Goal: Task Accomplishment & Management: Complete application form

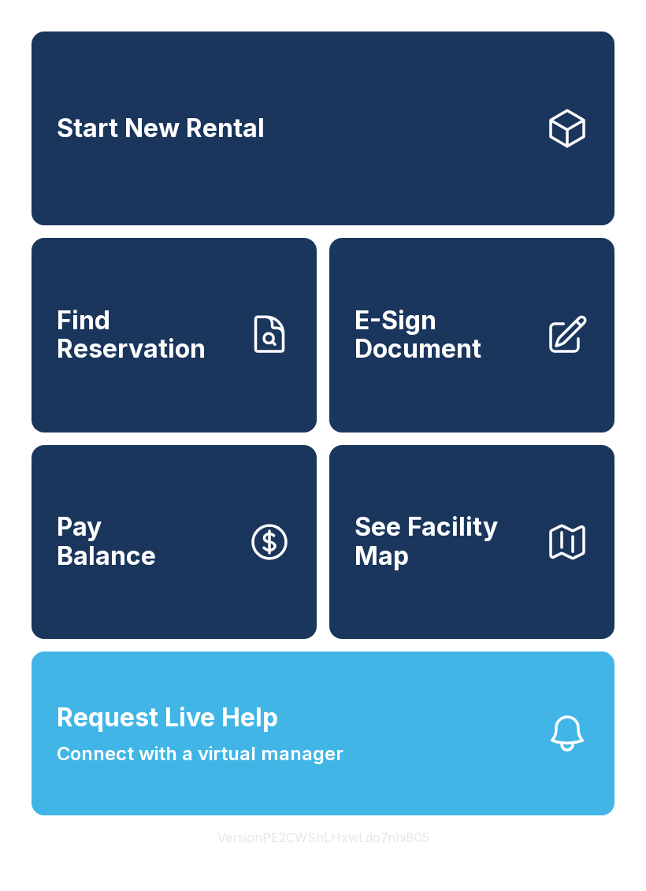
click at [284, 768] on span "Connect with a virtual manager" at bounding box center [200, 754] width 287 height 28
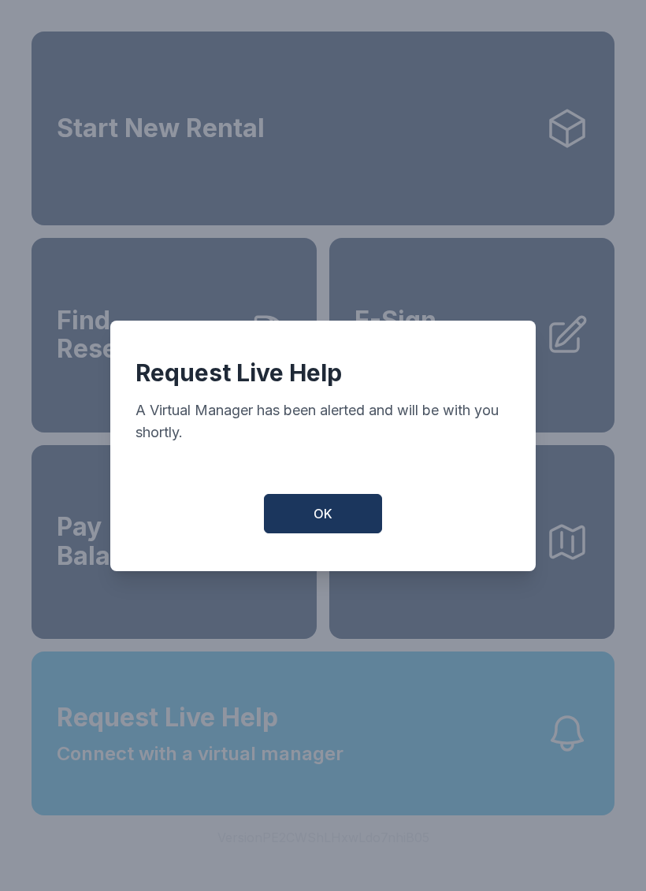
click at [315, 523] on span "OK" at bounding box center [323, 513] width 19 height 19
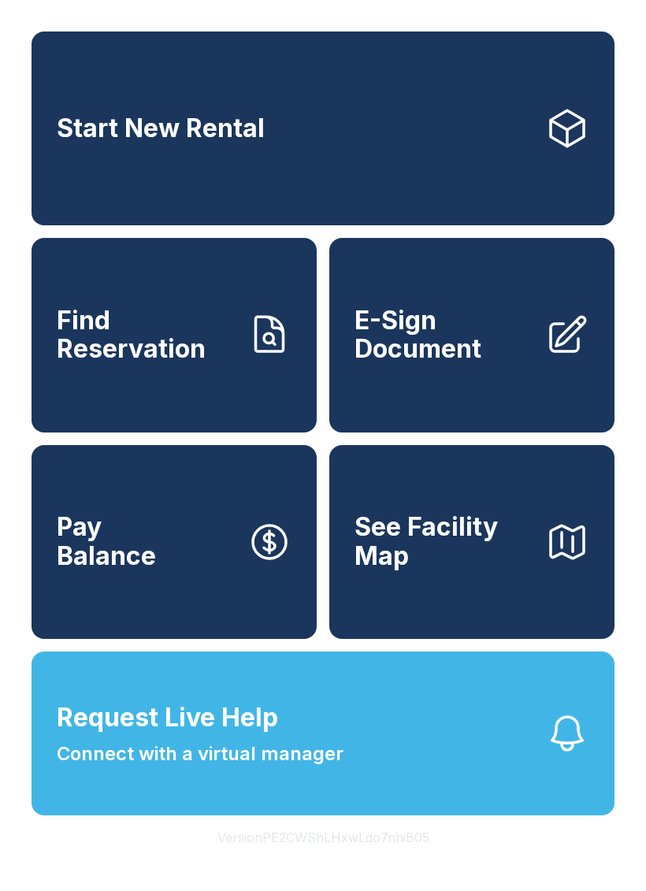
click at [418, 811] on button "Request Live Help Connect with a virtual manager" at bounding box center [323, 733] width 583 height 164
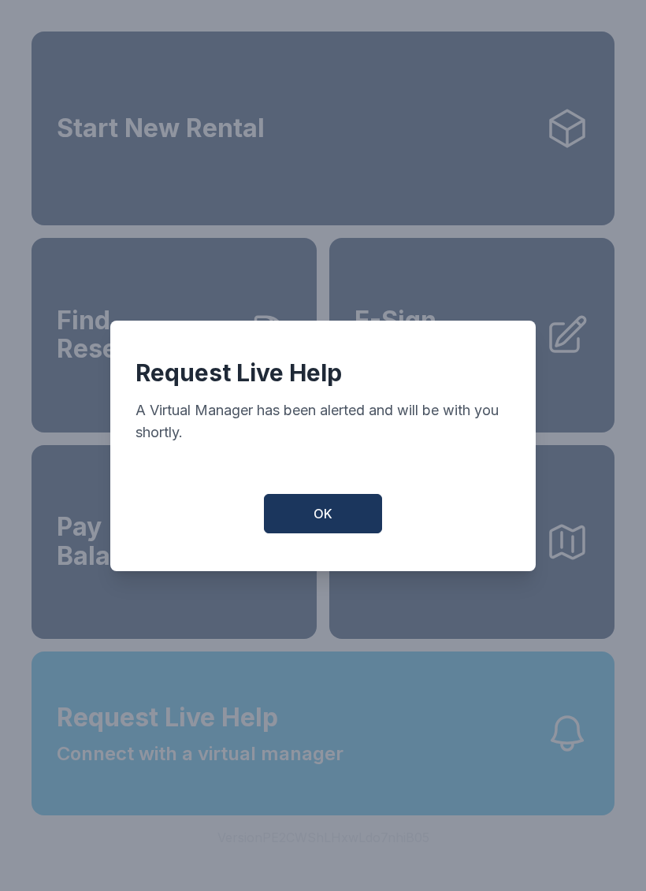
click at [380, 521] on button "OK" at bounding box center [323, 513] width 118 height 39
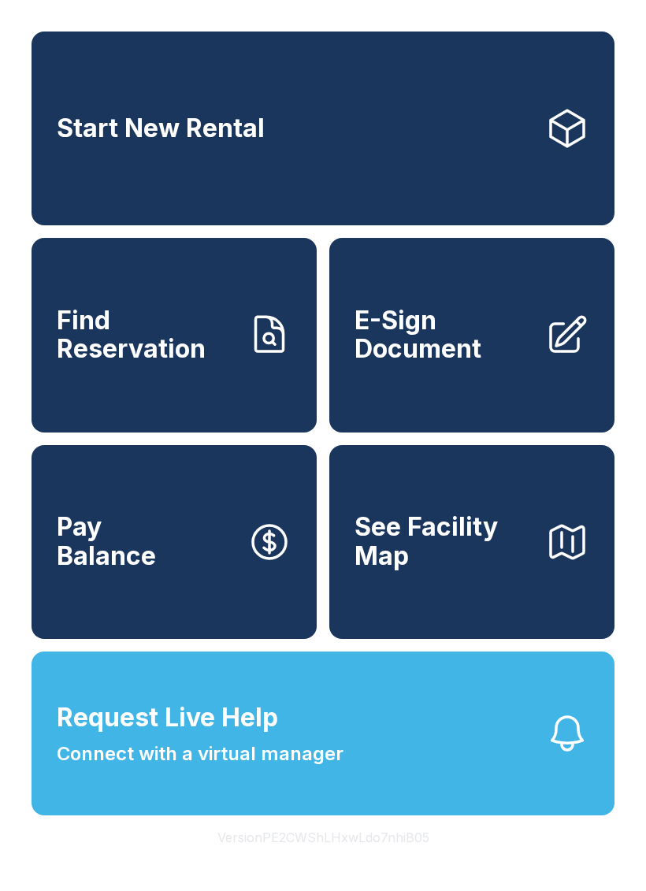
click at [499, 364] on span "E-Sign Document" at bounding box center [443, 335] width 178 height 58
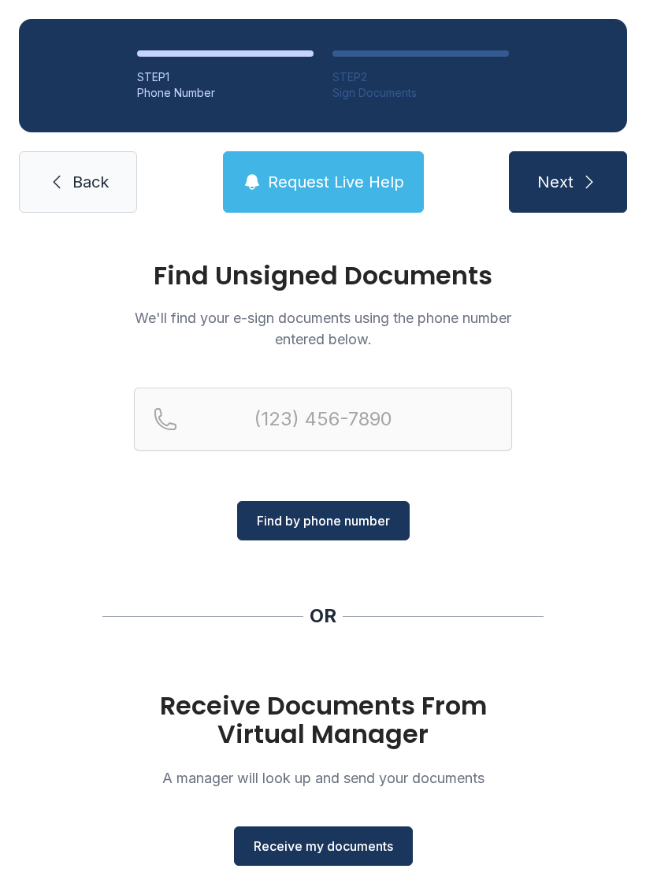
click at [347, 844] on span "Receive my documents" at bounding box center [323, 846] width 139 height 19
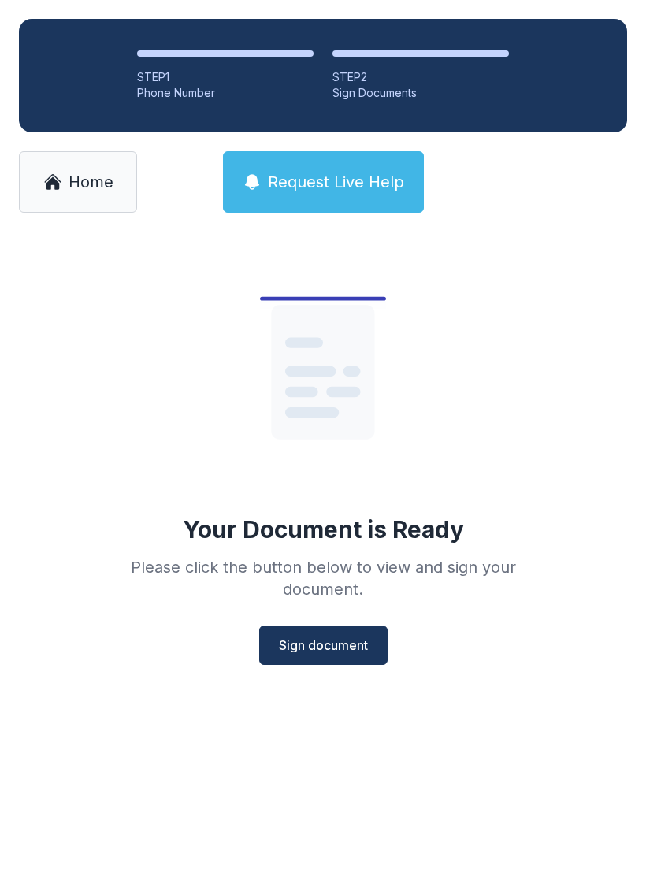
click at [351, 651] on span "Sign document" at bounding box center [323, 645] width 89 height 19
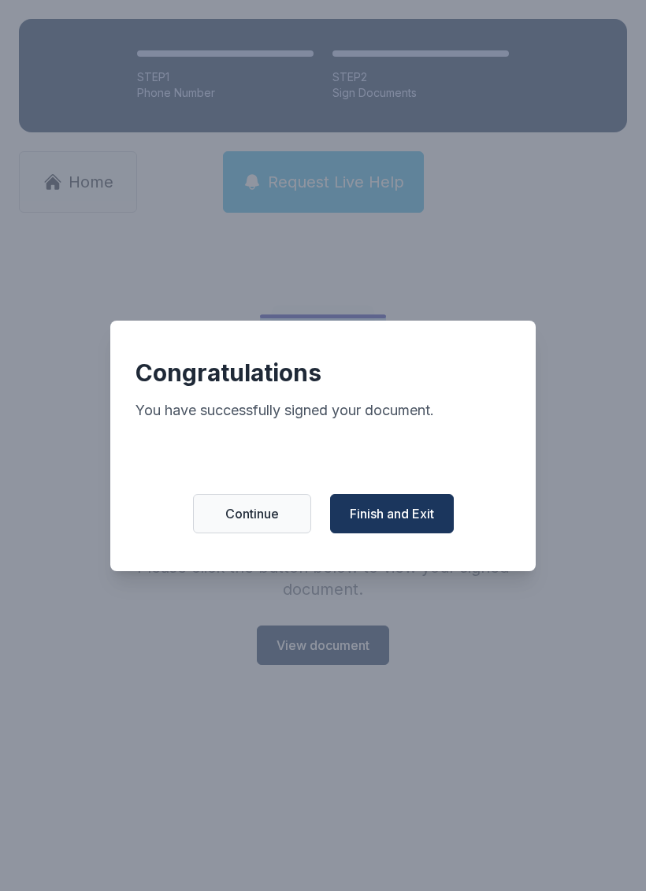
click at [418, 523] on span "Finish and Exit" at bounding box center [392, 513] width 84 height 19
